Goal: Task Accomplishment & Management: Use online tool/utility

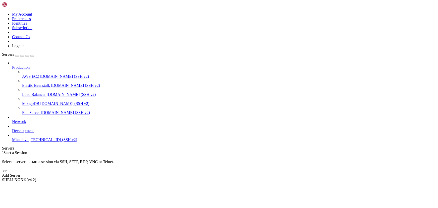
click at [30, 138] on span "[TECHNICAL_ID] (SSH v2)" at bounding box center [53, 140] width 48 height 4
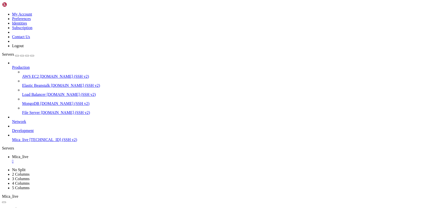
scroll to position [17, 0]
drag, startPoint x: 84, startPoint y: 367, endPoint x: 37, endPoint y: 355, distance: 49.2
drag, startPoint x: 21, startPoint y: 286, endPoint x: 44, endPoint y: 286, distance: 22.6
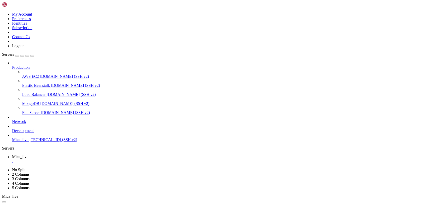
drag, startPoint x: 21, startPoint y: 285, endPoint x: 43, endPoint y: 286, distance: 22.1
copy x-row "[TECHNICAL_ID]"
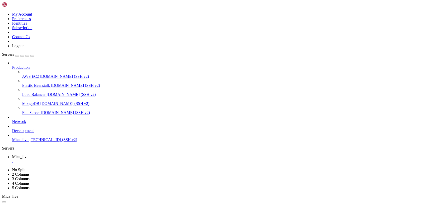
scroll to position [448, 0]
drag, startPoint x: 123, startPoint y: 396, endPoint x: 95, endPoint y: 392, distance: 28.0
drag, startPoint x: 147, startPoint y: 414, endPoint x: 125, endPoint y: 414, distance: 22.8
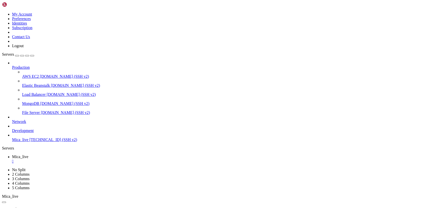
drag, startPoint x: 125, startPoint y: 414, endPoint x: 147, endPoint y: 414, distance: 22.1
drag, startPoint x: 109, startPoint y: 387, endPoint x: 99, endPoint y: 382, distance: 11.1
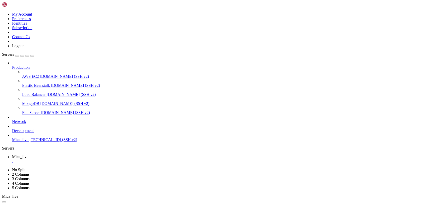
scroll to position [156, 0]
drag, startPoint x: 22, startPoint y: 290, endPoint x: 29, endPoint y: 291, distance: 6.9
drag, startPoint x: 21, startPoint y: 291, endPoint x: 45, endPoint y: 291, distance: 24.6
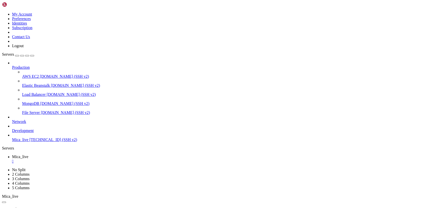
copy x-row "[TECHNICAL_ID]"
drag, startPoint x: 64, startPoint y: 410, endPoint x: 91, endPoint y: 410, distance: 26.9
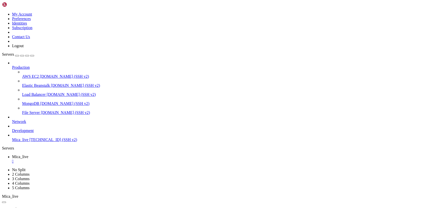
drag, startPoint x: 87, startPoint y: 409, endPoint x: 61, endPoint y: 405, distance: 26.7
drag, startPoint x: 62, startPoint y: 414, endPoint x: 146, endPoint y: 407, distance: 84.5
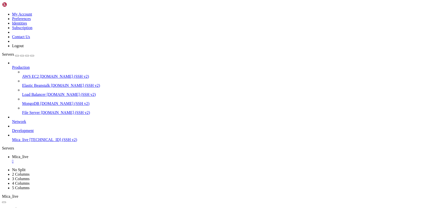
drag, startPoint x: 136, startPoint y: 388, endPoint x: 113, endPoint y: 384, distance: 23.2
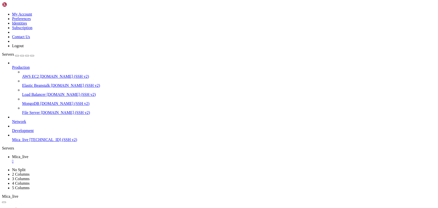
drag, startPoint x: 21, startPoint y: 289, endPoint x: 43, endPoint y: 290, distance: 21.8
drag, startPoint x: 21, startPoint y: 295, endPoint x: 43, endPoint y: 295, distance: 21.6
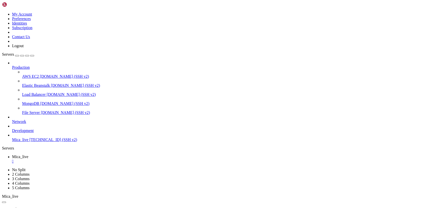
copy x-row "[TECHNICAL_ID]"
drag, startPoint x: 94, startPoint y: 352, endPoint x: 68, endPoint y: 345, distance: 27.0
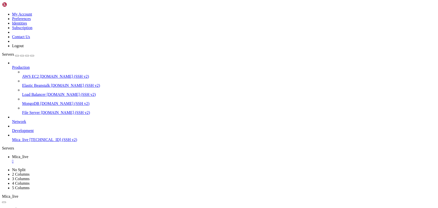
drag, startPoint x: 91, startPoint y: 362, endPoint x: 19, endPoint y: 363, distance: 71.8
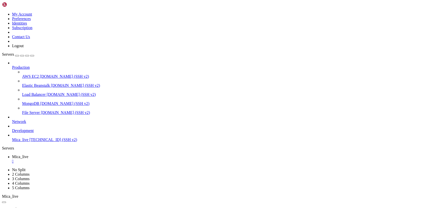
drag, startPoint x: 82, startPoint y: 363, endPoint x: 20, endPoint y: 363, distance: 62.5
copy x-row "sudo systemctl restart apache2"
